Goal: Information Seeking & Learning: Learn about a topic

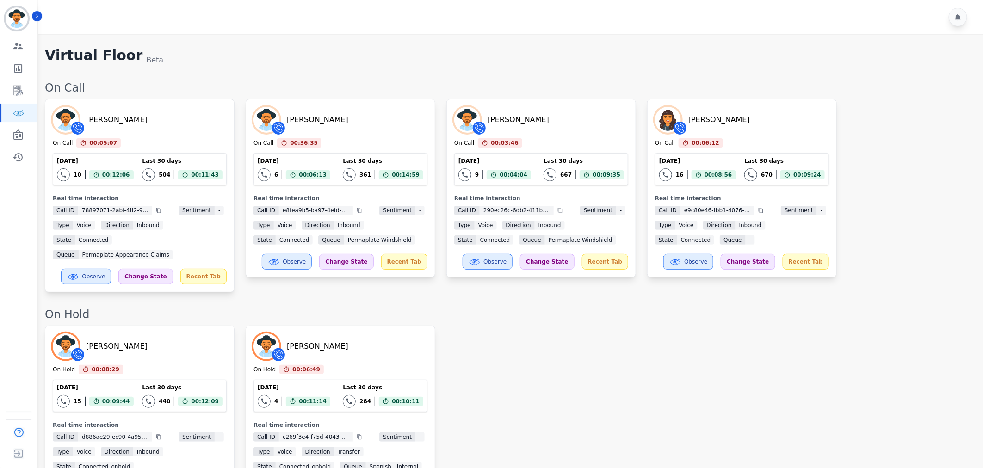
click at [699, 368] on div "Tacy Pugh On Hold 00:08:29 Current State: On Hold Today 15 Total interactions c…" at bounding box center [509, 422] width 929 height 193
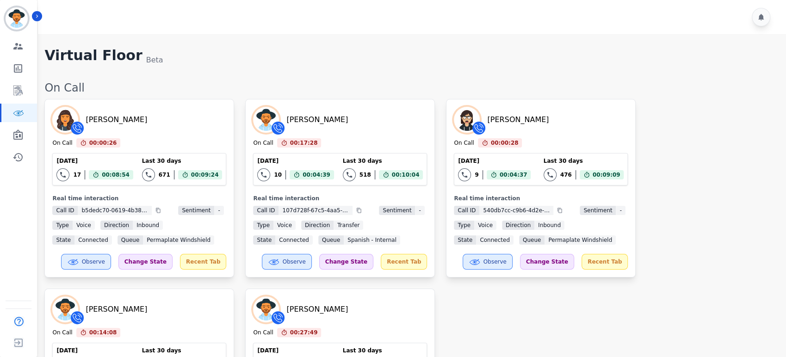
click at [695, 217] on div "Tawnee Eley On Call 00:00:26 Current State: On Call Today 17 Total interactions…" at bounding box center [410, 283] width 732 height 368
click at [697, 210] on div "Tawnee Eley On Call 00:00:52 Current State: On Call Today 17 Total interactions…" at bounding box center [410, 283] width 732 height 368
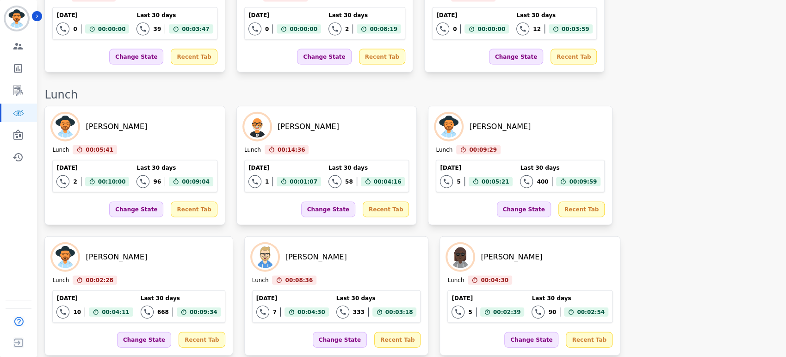
scroll to position [1266, 0]
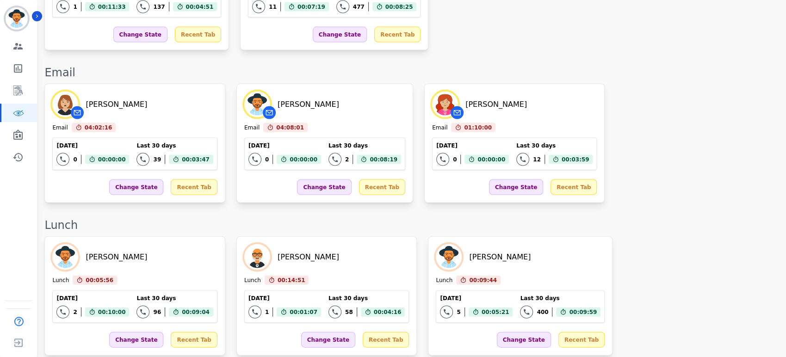
click at [666, 84] on div "Heather Keigley Email 04:02:16 Current State: Email Today 0 Total interactions …" at bounding box center [410, 143] width 732 height 119
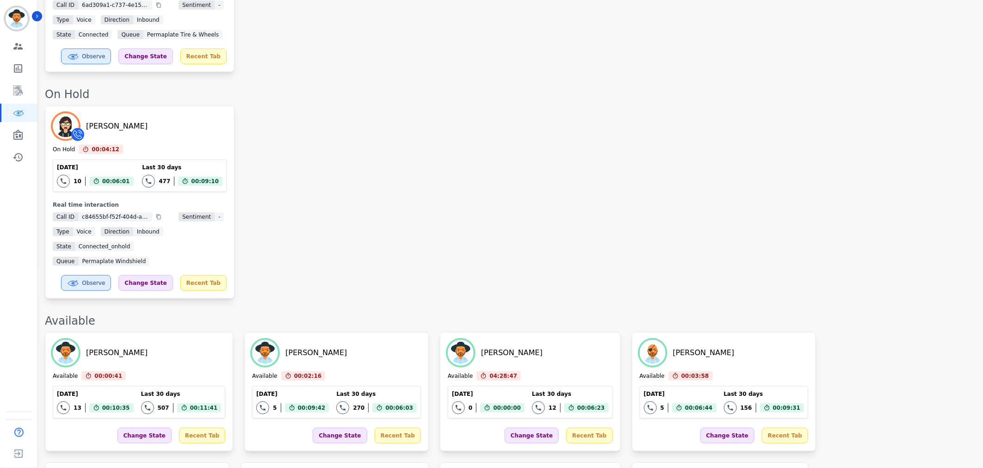
scroll to position [1443, 0]
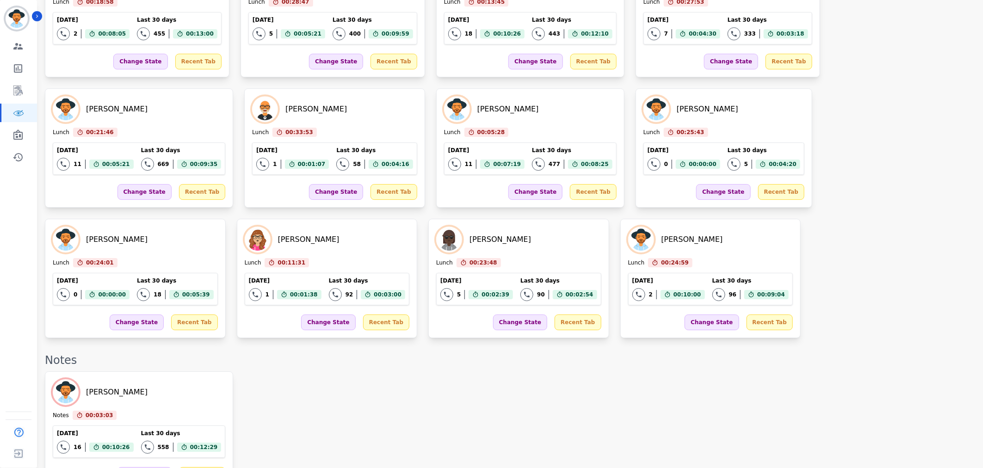
click at [334, 371] on div "Katelyn Hadley Notes 00:03:03 Current State: Notes Today 16 Total interactions …" at bounding box center [509, 430] width 929 height 119
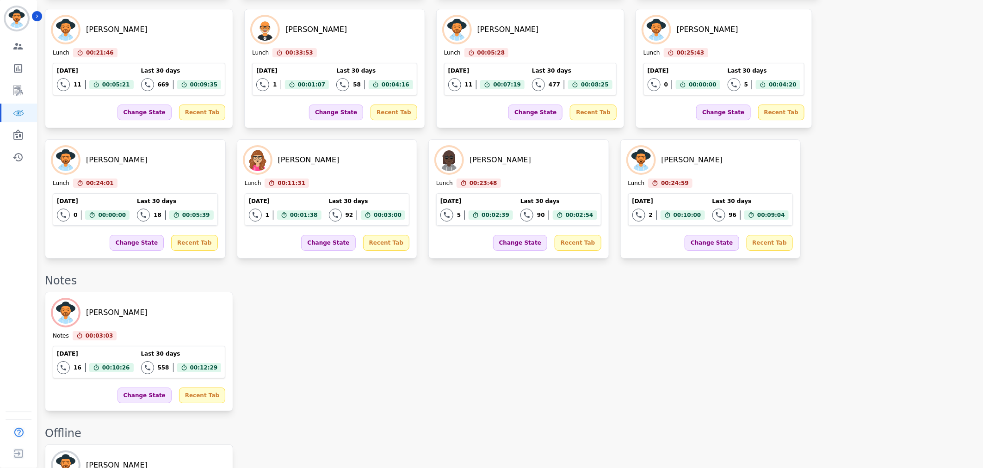
scroll to position [1546, 0]
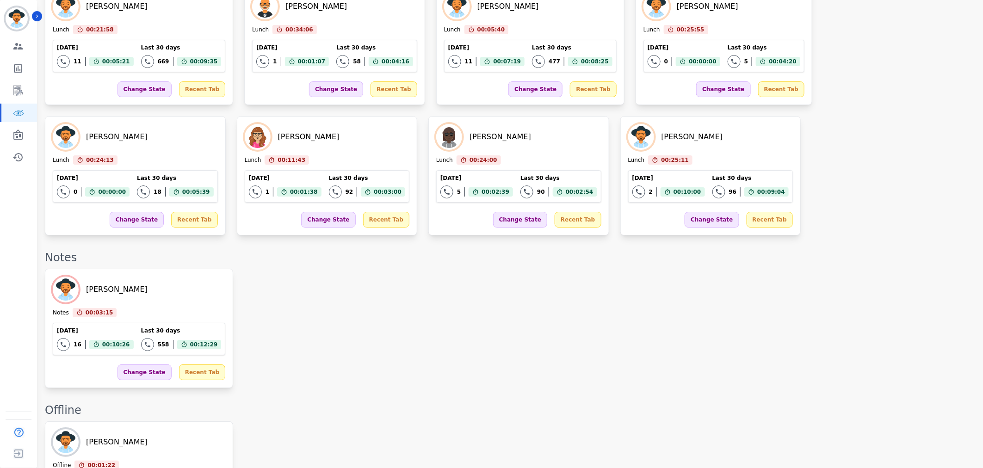
click at [646, 403] on div "Offline" at bounding box center [509, 410] width 929 height 15
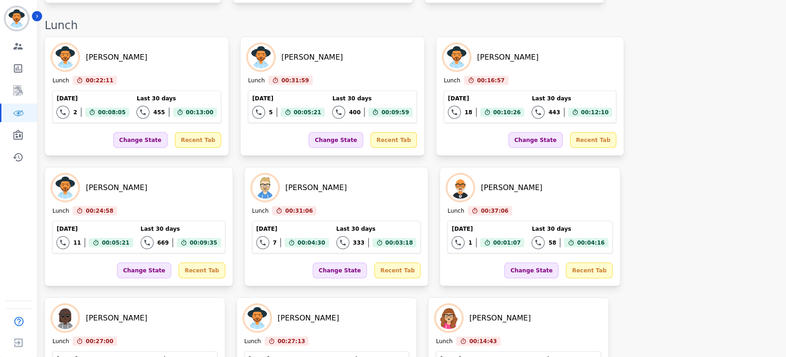
scroll to position [1432, 0]
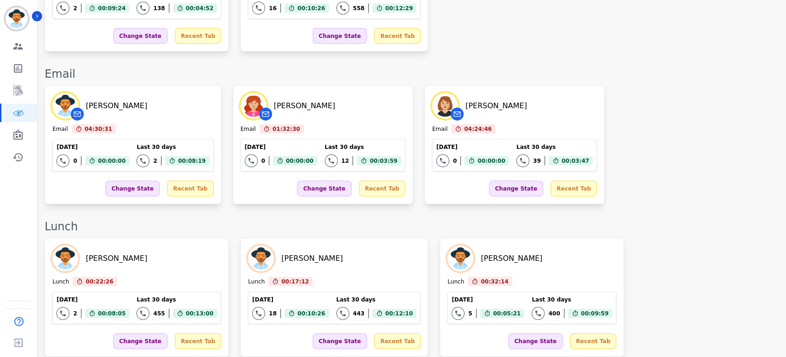
click at [664, 85] on div "Beatriz Avila Email 04:30:31 Current State: Email Today 0 Total interactions co…" at bounding box center [410, 144] width 732 height 119
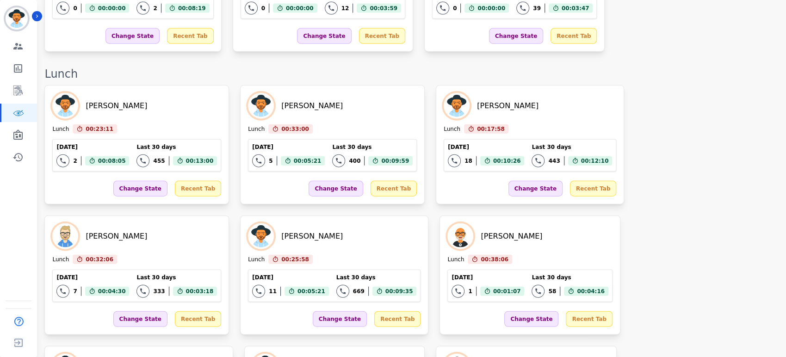
scroll to position [1822, 0]
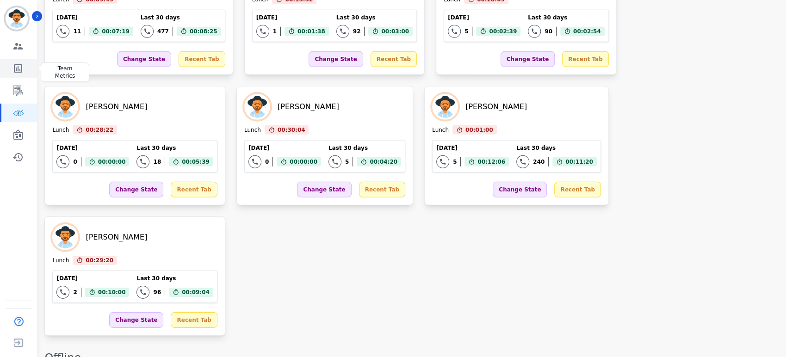
click at [25, 72] on link "Sidebar" at bounding box center [19, 68] width 36 height 18
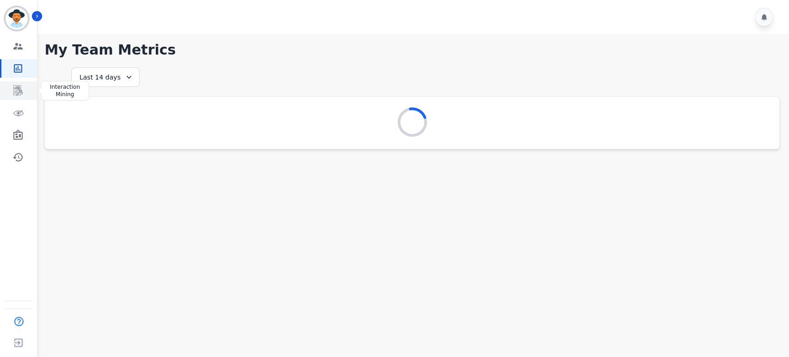
click at [20, 92] on icon "Sidebar" at bounding box center [17, 91] width 9 height 10
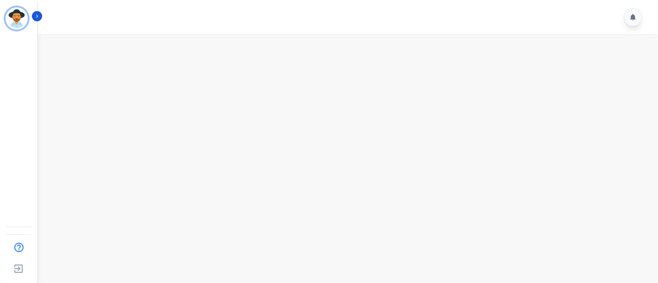
click at [190, 85] on main at bounding box center [346, 175] width 622 height 283
click at [359, 4] on div at bounding box center [349, 17] width 622 height 34
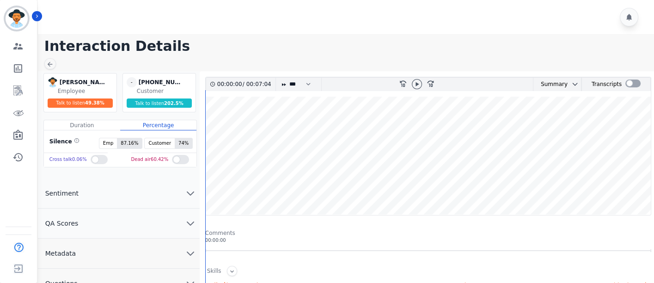
click at [411, 44] on h1 "Interaction Details" at bounding box center [349, 46] width 610 height 17
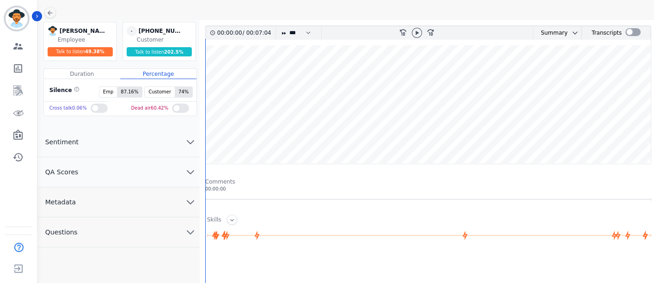
click at [158, 200] on button "Metadata" at bounding box center [119, 202] width 162 height 30
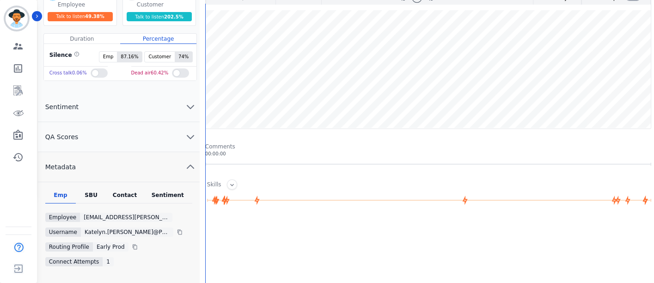
scroll to position [103, 0]
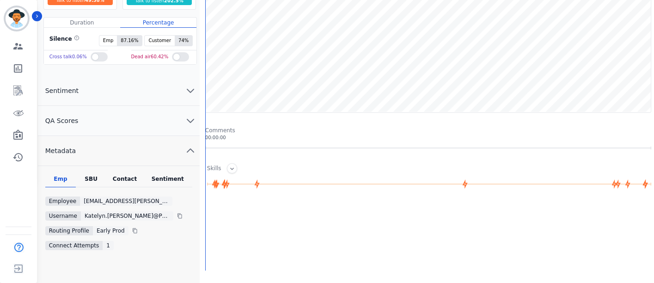
click at [121, 178] on div "Contact" at bounding box center [124, 181] width 37 height 12
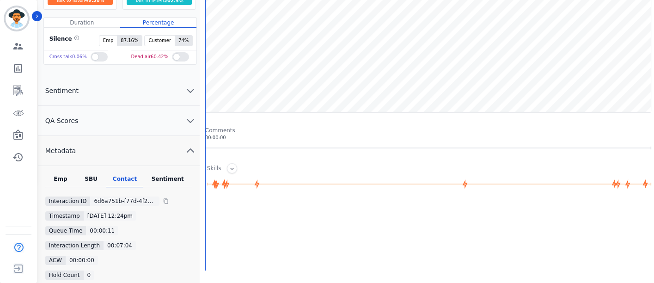
click at [163, 117] on button "QA Scores" at bounding box center [119, 121] width 162 height 30
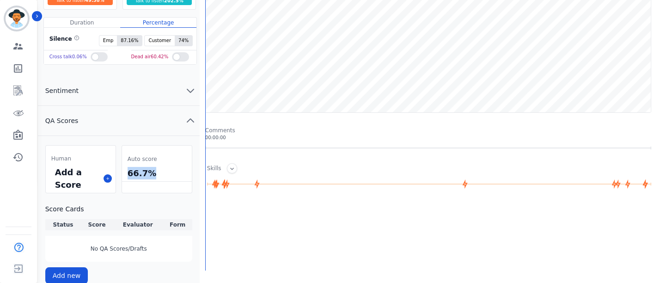
drag, startPoint x: 158, startPoint y: 173, endPoint x: 121, endPoint y: 174, distance: 37.0
click at [122, 174] on div "Auto score 66.7%" at bounding box center [157, 169] width 71 height 48
click at [107, 179] on icon at bounding box center [107, 178] width 5 height 5
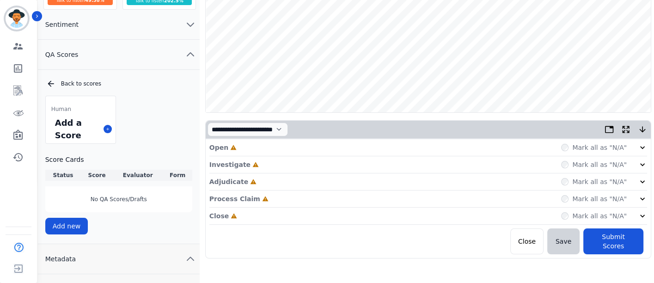
click at [646, 141] on div "Open Incomplete Mark all as "N/A"" at bounding box center [428, 147] width 438 height 17
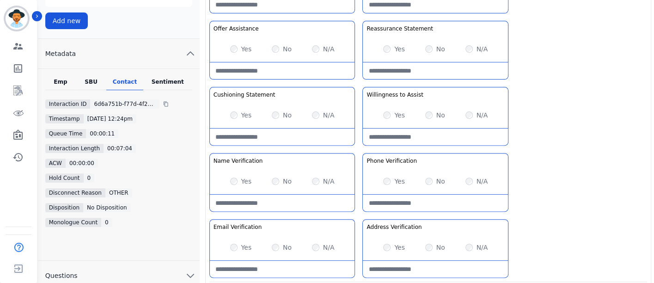
scroll to position [403, 0]
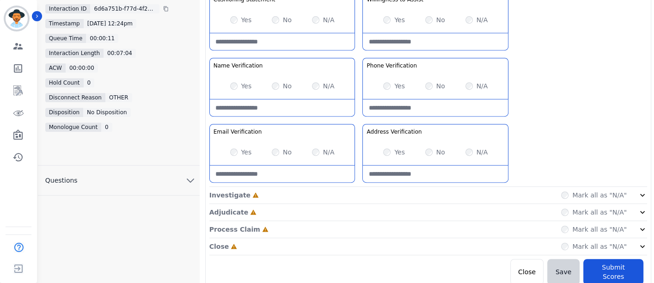
click at [635, 192] on div "Mark all as "N/A"" at bounding box center [604, 195] width 86 height 9
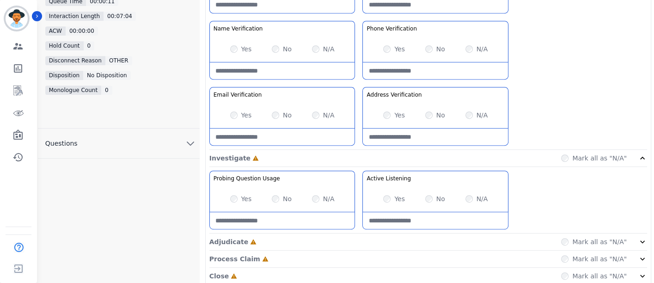
scroll to position [470, 0]
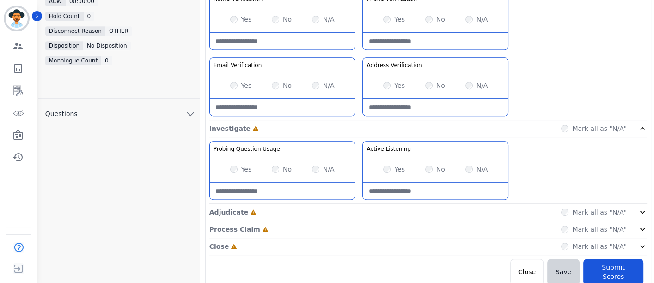
click at [638, 209] on div "Mark all as "N/A"" at bounding box center [604, 212] width 86 height 9
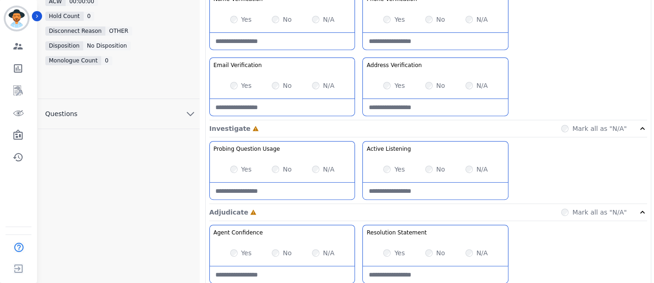
scroll to position [536, 0]
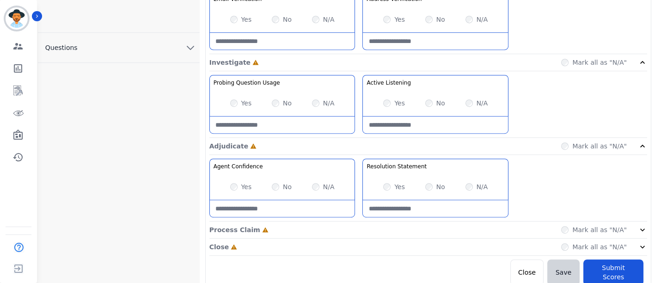
click at [637, 225] on div "Mark all as "N/A"" at bounding box center [604, 229] width 86 height 9
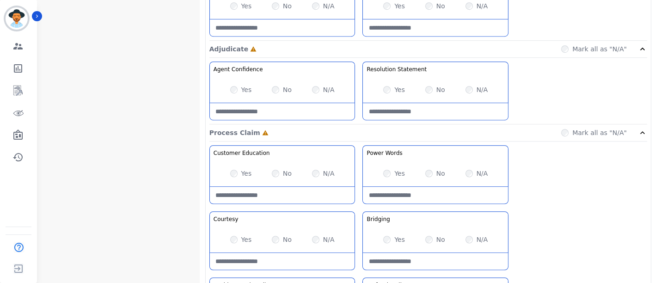
scroll to position [734, 0]
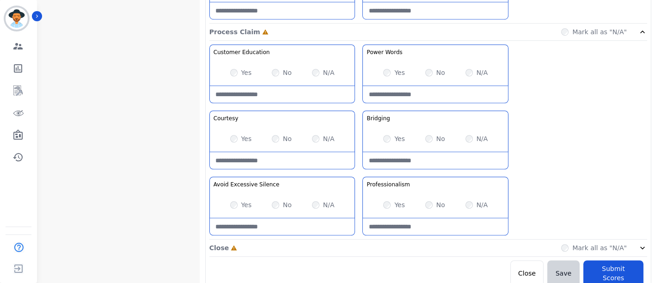
click at [637, 243] on div "Mark all as "N/A"" at bounding box center [604, 247] width 86 height 9
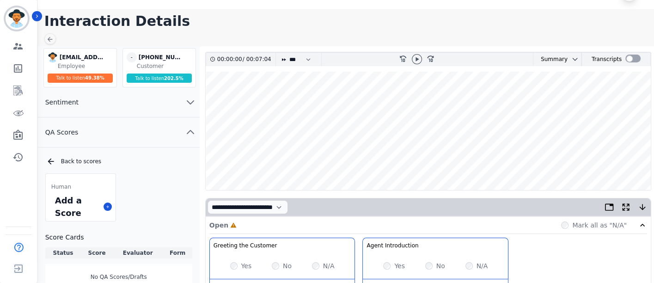
scroll to position [0, 0]
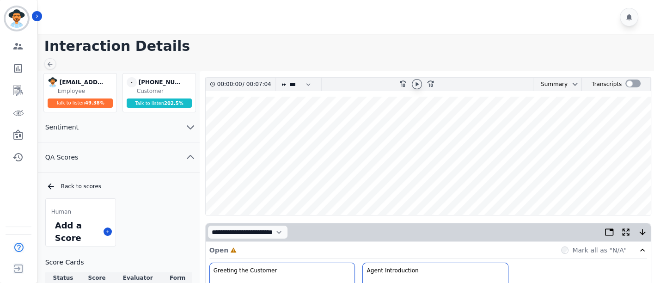
click at [416, 85] on icon at bounding box center [417, 84] width 3 height 4
click at [416, 86] on icon at bounding box center [417, 84] width 4 height 4
click at [419, 85] on icon at bounding box center [416, 83] width 7 height 7
click at [208, 185] on wave at bounding box center [428, 156] width 445 height 118
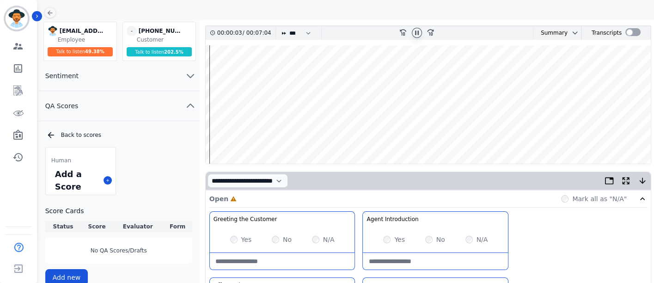
scroll to position [103, 0]
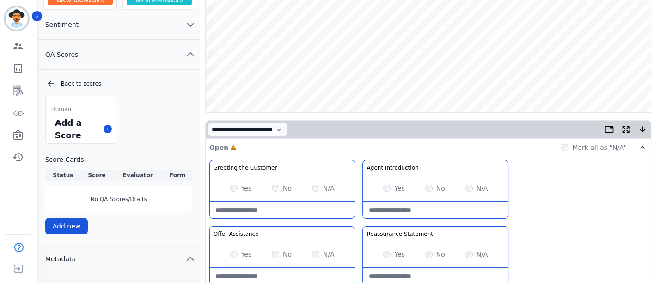
click at [230, 257] on div "Yes" at bounding box center [241, 254] width 22 height 9
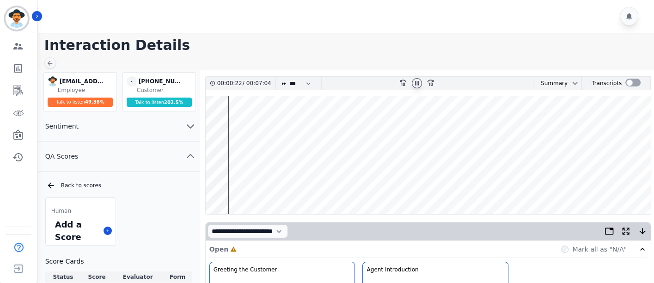
scroll to position [0, 0]
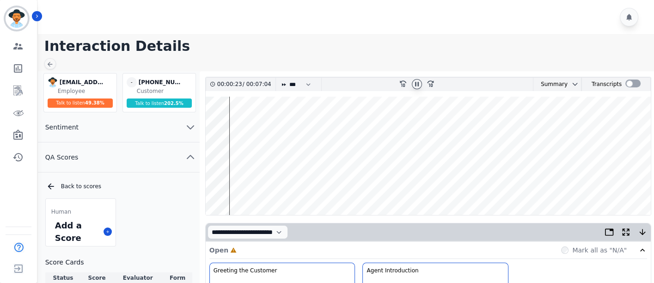
click at [417, 83] on icon at bounding box center [416, 83] width 7 height 7
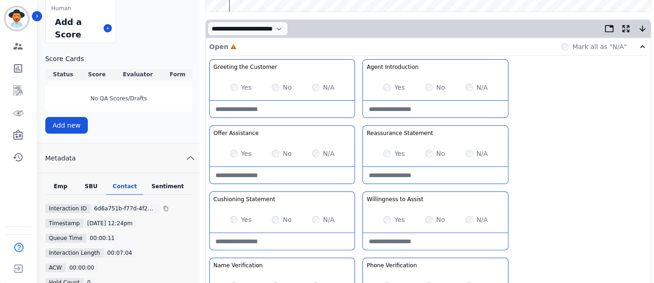
scroll to position [205, 0]
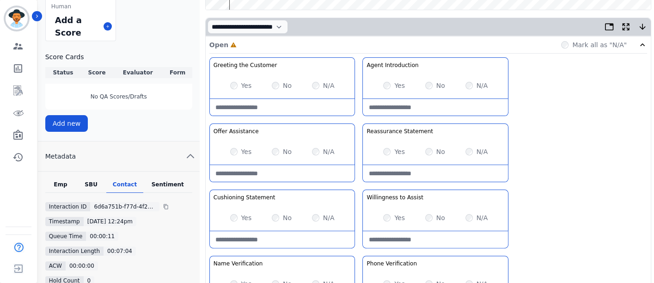
click at [277, 218] on div "No" at bounding box center [282, 217] width 20 height 9
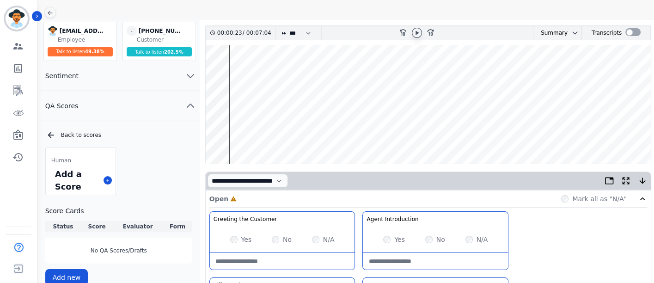
click at [418, 34] on icon at bounding box center [416, 32] width 7 height 7
click at [289, 29] on select "* * * **** * *** * ****" at bounding box center [303, 32] width 28 height 13
select select "****"
click at [289, 26] on select "* * * **** * *** * ****" at bounding box center [303, 32] width 28 height 13
click at [416, 33] on icon at bounding box center [417, 33] width 4 height 4
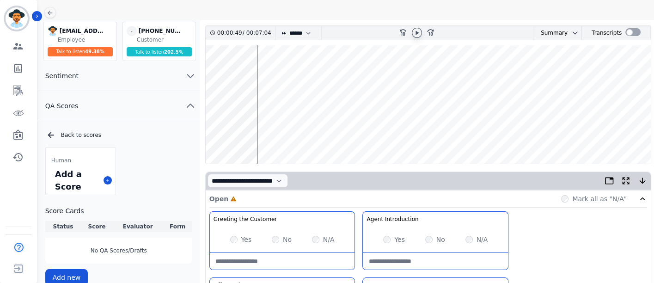
click at [416, 31] on icon at bounding box center [417, 33] width 3 height 4
click at [417, 31] on icon at bounding box center [416, 32] width 7 height 7
click at [419, 33] on icon at bounding box center [416, 32] width 7 height 7
click at [340, 131] on wave at bounding box center [428, 104] width 445 height 118
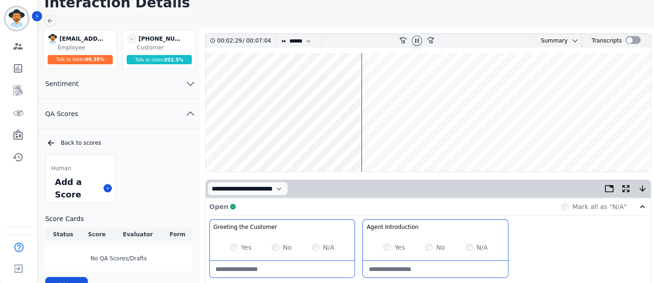
scroll to position [0, 0]
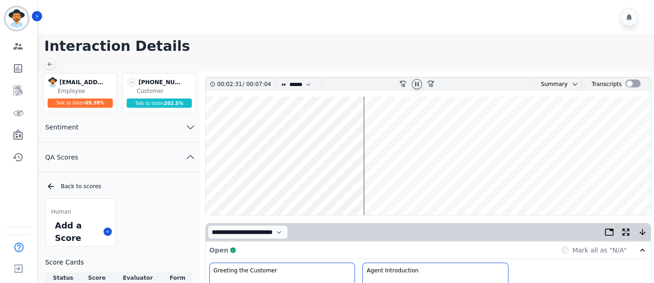
click at [415, 86] on icon at bounding box center [416, 83] width 7 height 7
click at [416, 85] on icon at bounding box center [417, 84] width 3 height 4
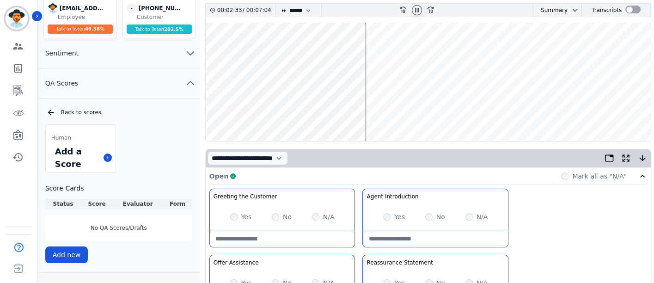
scroll to position [103, 0]
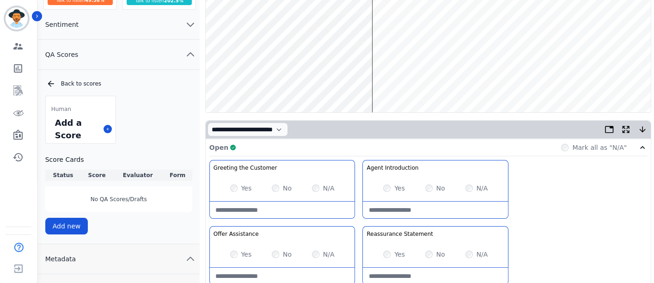
drag, startPoint x: 548, startPoint y: 163, endPoint x: 548, endPoint y: 183, distance: 19.4
drag, startPoint x: 548, startPoint y: 183, endPoint x: 569, endPoint y: 209, distance: 33.3
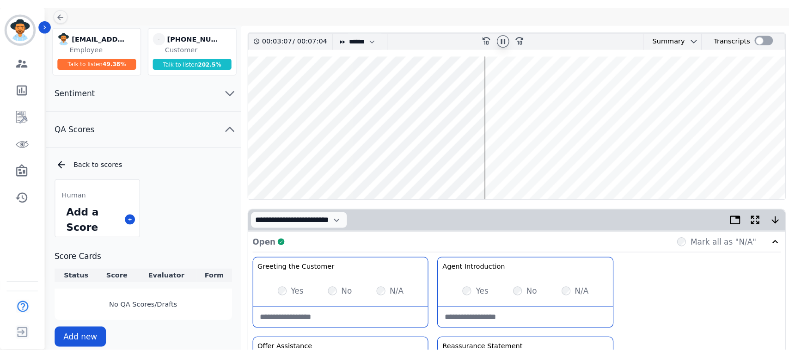
scroll to position [0, 0]
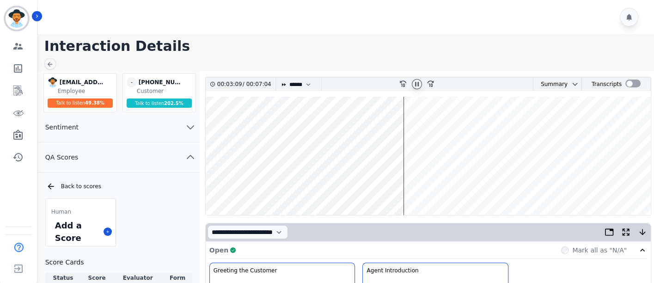
click at [419, 85] on icon at bounding box center [416, 83] width 7 height 7
click at [385, 186] on wave at bounding box center [428, 156] width 445 height 118
click at [414, 85] on icon at bounding box center [416, 83] width 7 height 7
click at [371, 185] on wave at bounding box center [428, 156] width 445 height 118
click at [419, 83] on icon at bounding box center [417, 84] width 4 height 4
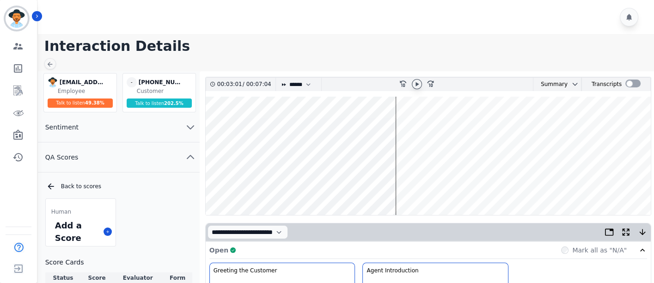
click at [420, 85] on icon at bounding box center [416, 83] width 7 height 7
click at [415, 77] on div "00:03:25 / 00:07:04 * * * **** * *** * **** rewind-10 fast-forward-10 Summary A…" at bounding box center [428, 146] width 446 height 139
click at [417, 83] on icon at bounding box center [416, 83] width 7 height 7
click at [420, 187] on wave at bounding box center [428, 156] width 445 height 118
click at [519, 30] on div at bounding box center [347, 17] width 619 height 34
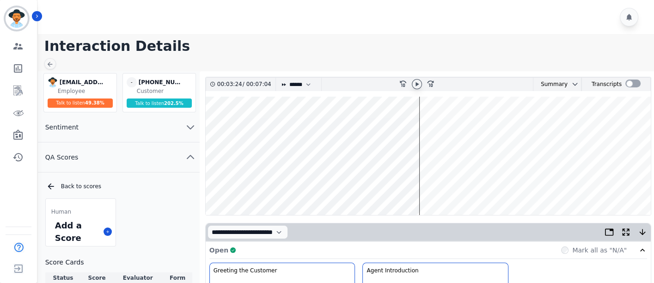
click at [494, 52] on h1 "Interaction Details" at bounding box center [349, 46] width 610 height 17
click at [418, 89] on div at bounding box center [417, 84] width 14 height 13
click at [418, 85] on icon at bounding box center [416, 83] width 7 height 7
click at [416, 87] on icon at bounding box center [416, 83] width 7 height 7
click at [415, 83] on icon at bounding box center [416, 83] width 7 height 7
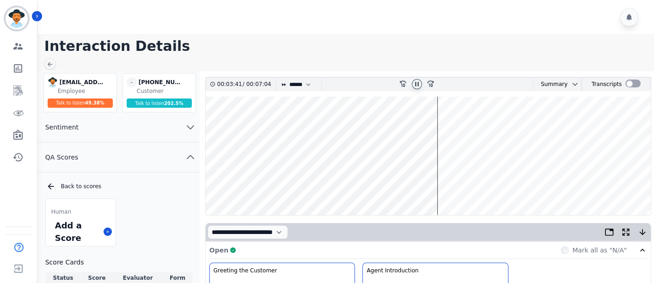
click at [445, 190] on wave at bounding box center [428, 156] width 445 height 118
click at [416, 84] on icon at bounding box center [416, 83] width 7 height 7
click at [414, 83] on icon at bounding box center [416, 83] width 7 height 7
click at [539, 185] on wave at bounding box center [428, 156] width 445 height 118
click at [415, 81] on icon at bounding box center [416, 83] width 7 height 7
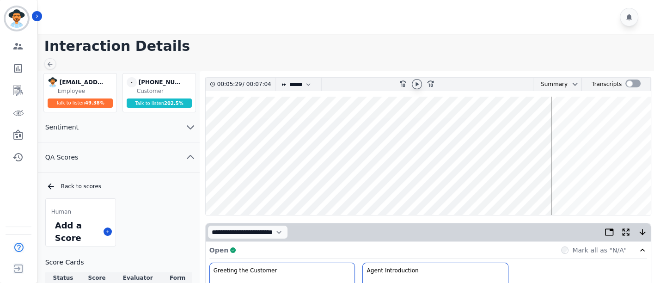
click at [414, 84] on icon at bounding box center [416, 83] width 7 height 7
click at [418, 86] on icon at bounding box center [416, 83] width 7 height 7
click at [565, 185] on wave at bounding box center [428, 156] width 445 height 118
click at [571, 185] on wave at bounding box center [428, 156] width 445 height 118
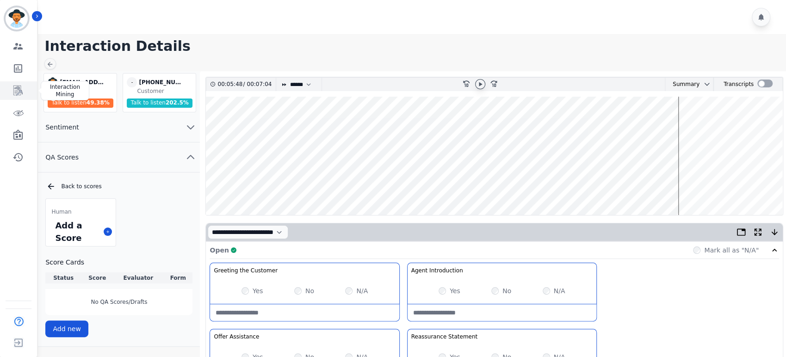
click at [18, 86] on icon "Sidebar" at bounding box center [17, 91] width 9 height 10
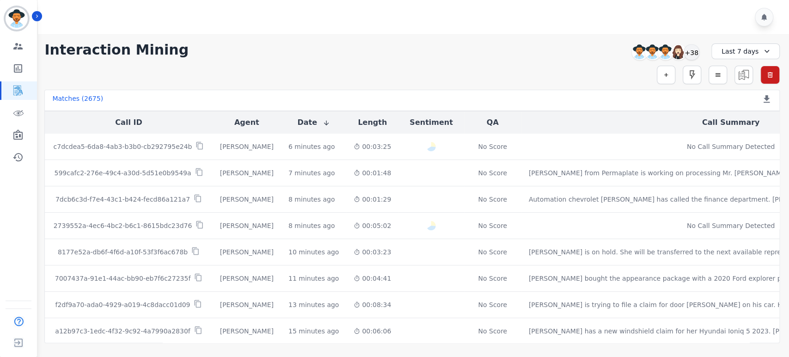
click at [446, 40] on div "**********" at bounding box center [412, 188] width 754 height 309
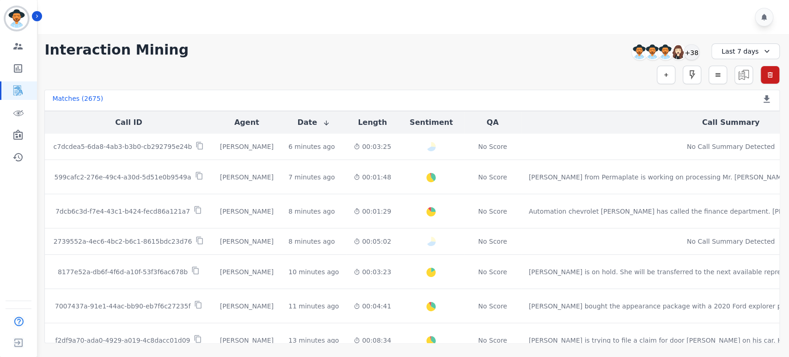
click at [445, 62] on div "**********" at bounding box center [412, 188] width 754 height 309
click at [418, 63] on div "**********" at bounding box center [412, 188] width 754 height 309
click at [17, 90] on icon "Sidebar" at bounding box center [17, 90] width 11 height 11
click at [440, 74] on div "Simple Search Metric Search Advanced Search Saved Rules Clear Filters" at bounding box center [412, 75] width 736 height 18
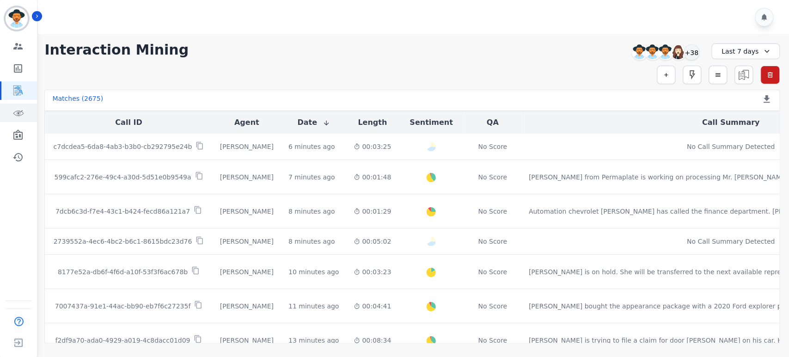
click at [18, 114] on icon "Sidebar" at bounding box center [17, 112] width 11 height 11
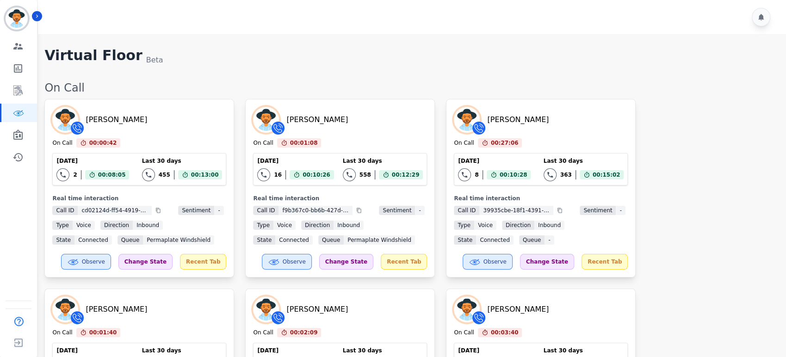
click at [26, 90] on link "Sidebar" at bounding box center [19, 90] width 36 height 18
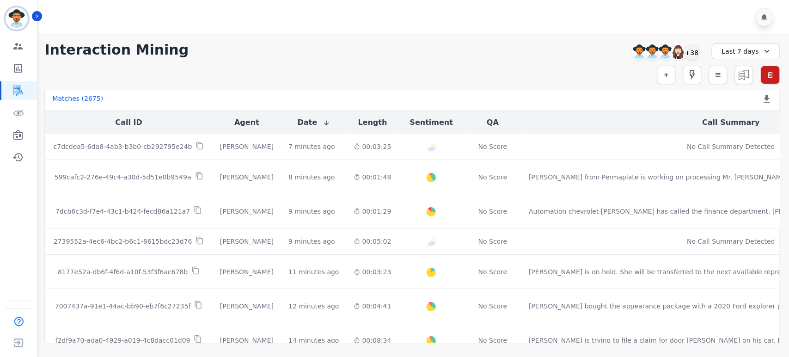
click at [296, 52] on div "**********" at bounding box center [412, 50] width 736 height 17
click at [19, 113] on icon "Sidebar" at bounding box center [19, 113] width 2 height 2
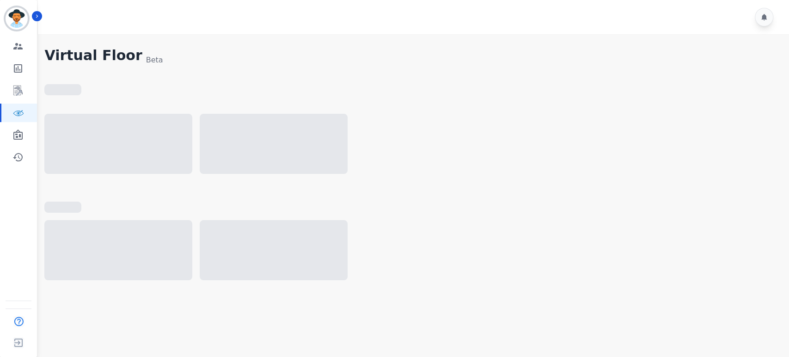
click at [620, 163] on div at bounding box center [412, 148] width 736 height 69
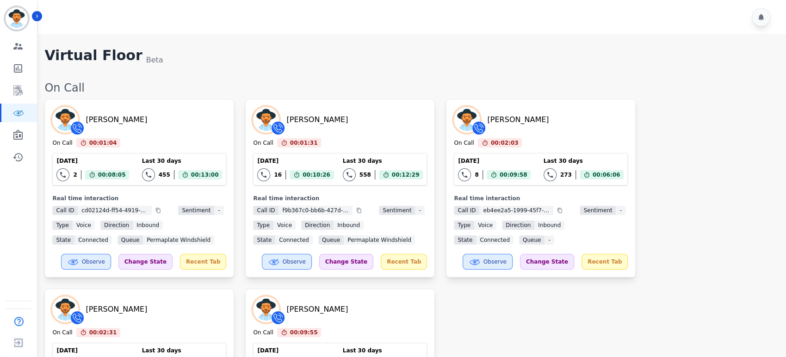
click at [657, 176] on div "[PERSON_NAME] On Call 00:01:04 Current State: On Call [DATE] 2 Total interactio…" at bounding box center [410, 290] width 732 height 383
